Goal: Information Seeking & Learning: Learn about a topic

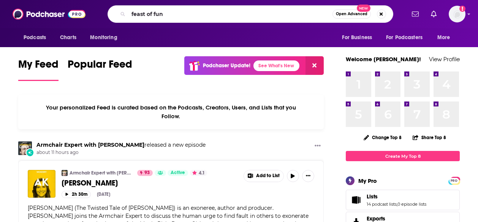
type input "feast of fun"
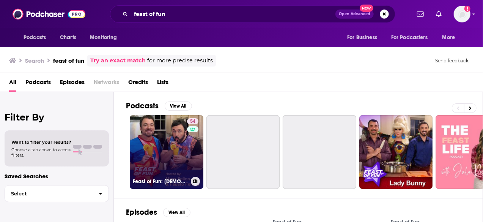
click at [158, 148] on link "54 Feast of Fun: [DEMOGRAPHIC_DATA] Talk Show" at bounding box center [167, 152] width 74 height 74
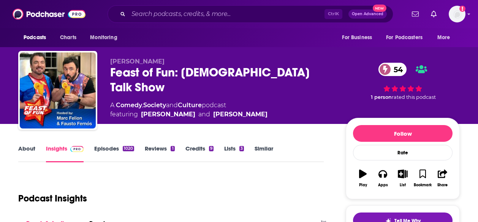
scroll to position [16, 0]
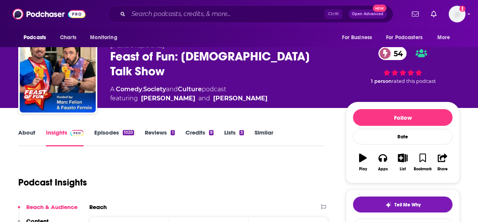
click at [104, 133] on link "Episodes 1020" at bounding box center [114, 137] width 40 height 17
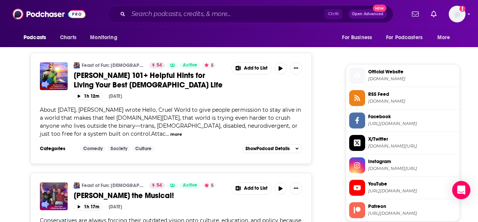
scroll to position [651, 0]
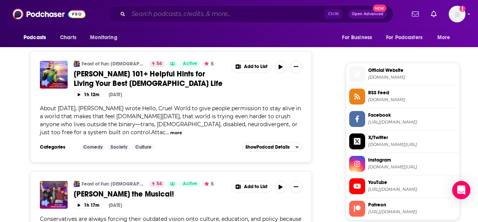
click at [224, 14] on input "Search podcasts, credits, & more..." at bounding box center [226, 14] width 196 height 12
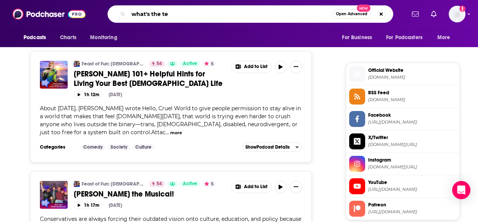
type input "what's the tee"
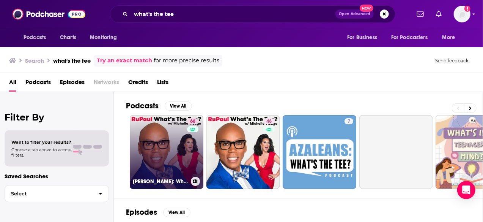
click at [163, 158] on link "68 [PERSON_NAME]: What's The Tee with [PERSON_NAME]" at bounding box center [167, 152] width 74 height 74
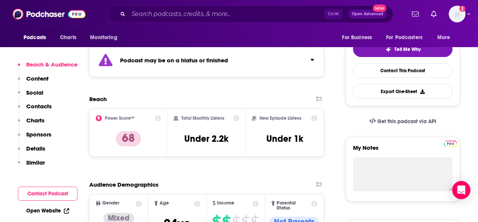
scroll to position [180, 0]
